Goal: Book appointment/travel/reservation

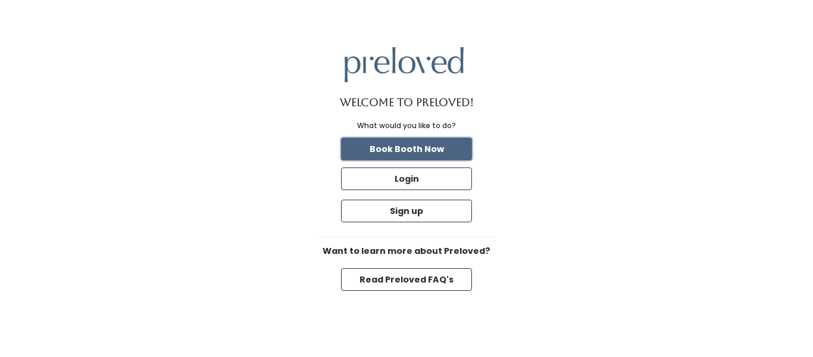
click at [442, 146] on button "Book Booth Now" at bounding box center [406, 148] width 131 height 23
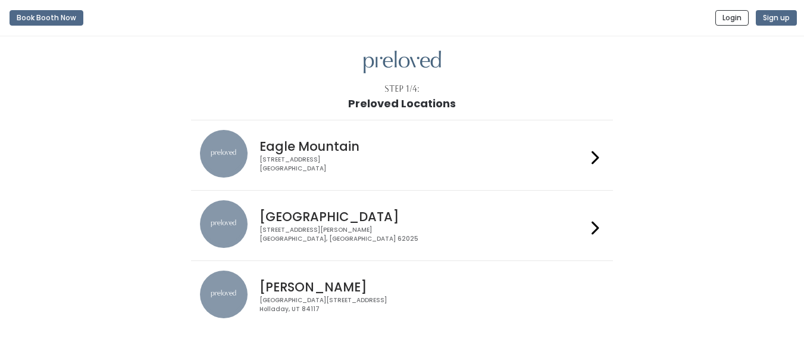
click at [357, 219] on h4 "Edwardsville" at bounding box center [423, 217] width 327 height 14
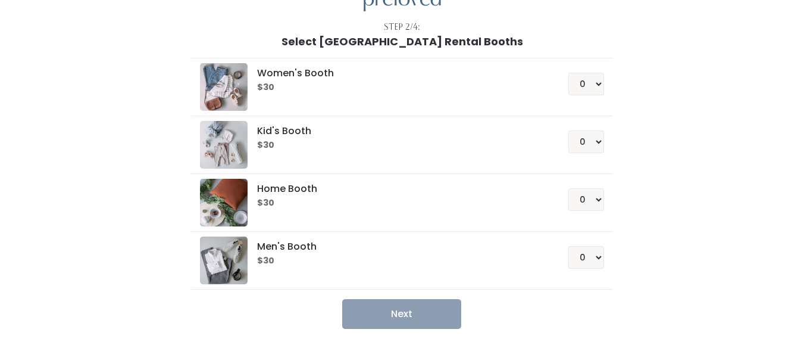
scroll to position [82, 0]
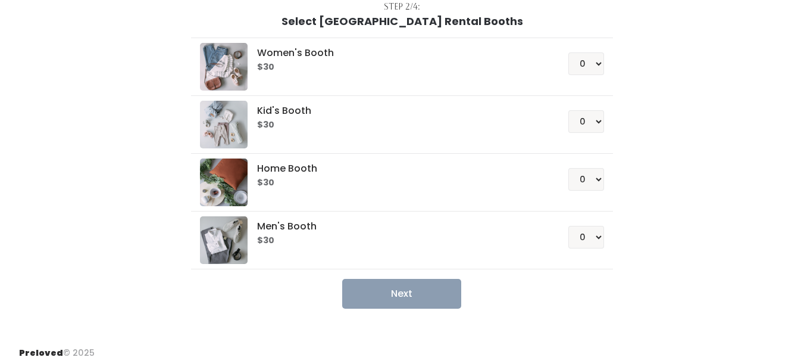
click at [804, 129] on html "Book Booth Now Login Sign up Step 2/4: Select Edwardsville Rental Booths Women'…" at bounding box center [402, 143] width 804 height 451
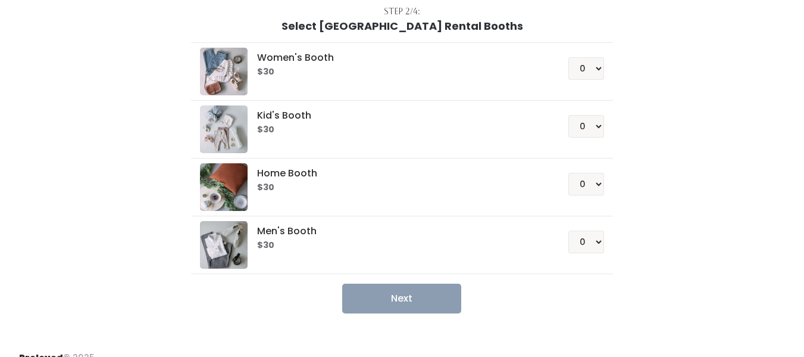
scroll to position [79, 0]
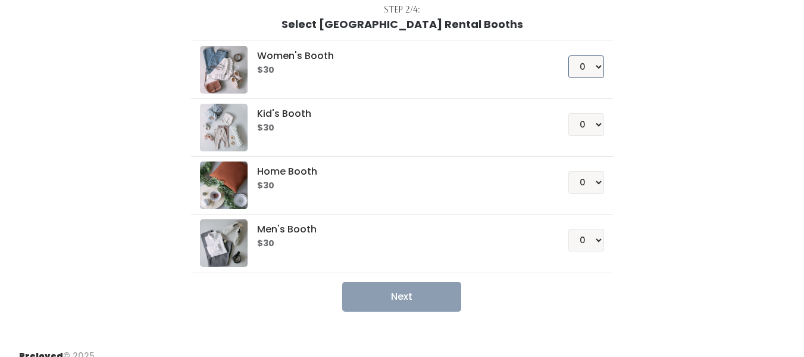
click at [589, 67] on select "0 1 2 3 4" at bounding box center [586, 66] width 36 height 23
select select "1"
click at [568, 55] on select "0 1 2 3 4" at bounding box center [586, 66] width 36 height 23
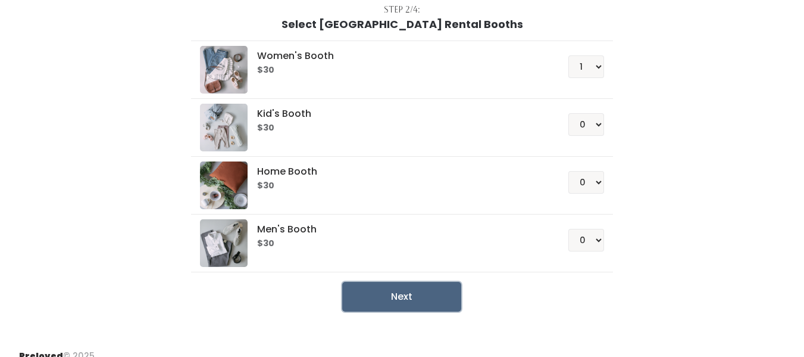
click at [429, 293] on button "Next" at bounding box center [401, 297] width 119 height 30
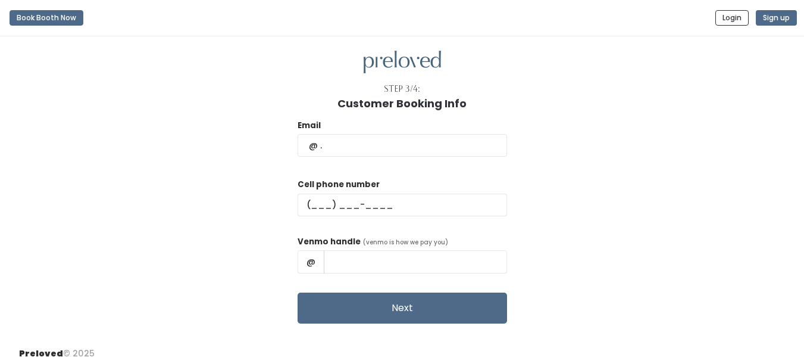
scroll to position [12, 0]
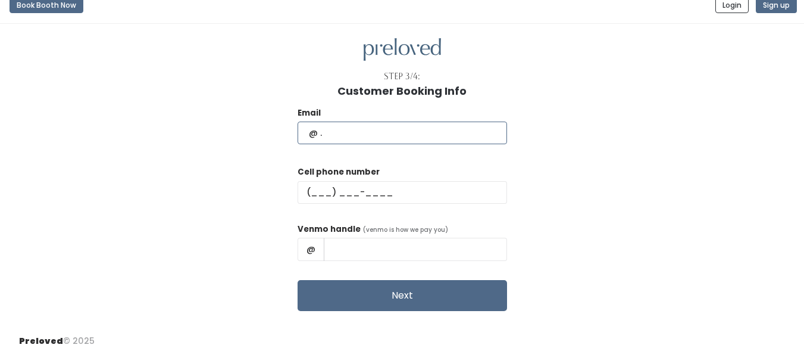
click at [363, 136] on input "text" at bounding box center [403, 132] width 210 height 23
click at [255, 243] on div "Email Cell phone number Venmo handle (venmo is how we pay you) @ Next" at bounding box center [402, 204] width 766 height 214
